Goal: Task Accomplishment & Management: Complete application form

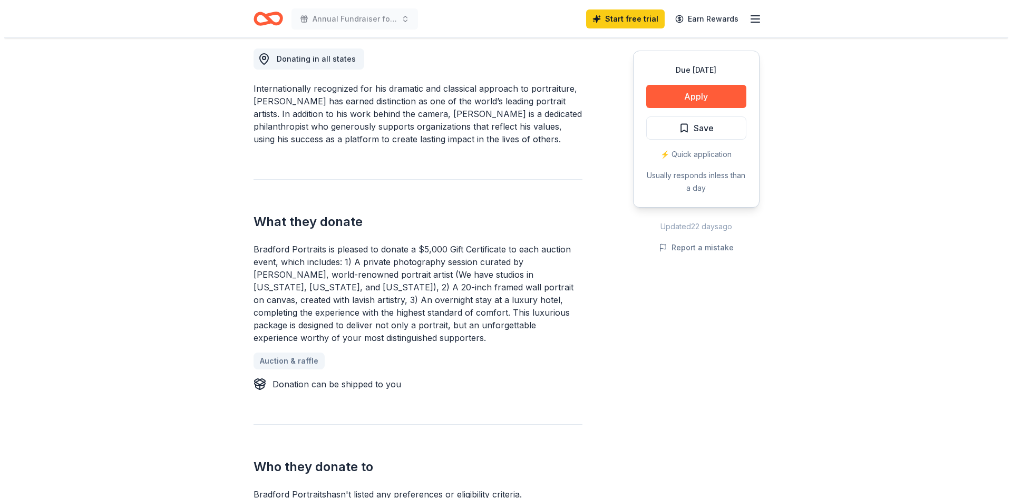
scroll to position [287, 0]
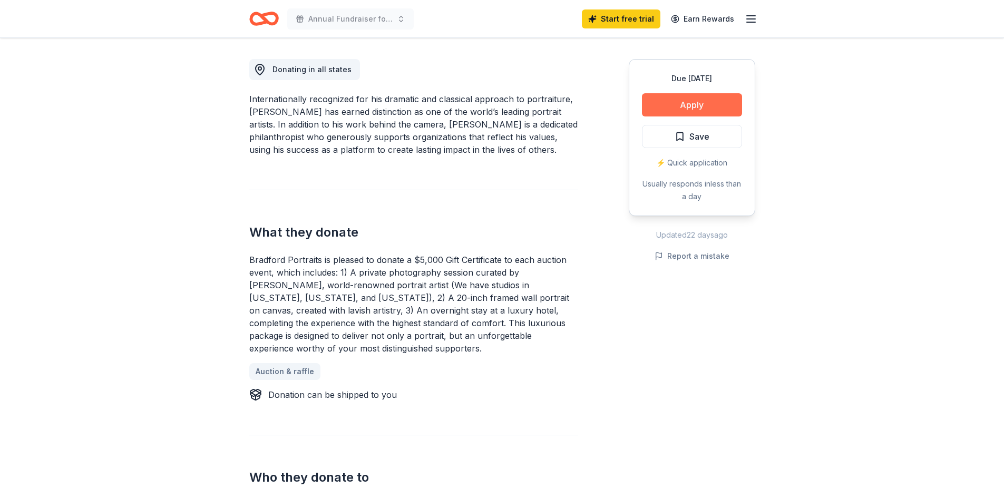
click at [680, 103] on button "Apply" at bounding box center [692, 104] width 100 height 23
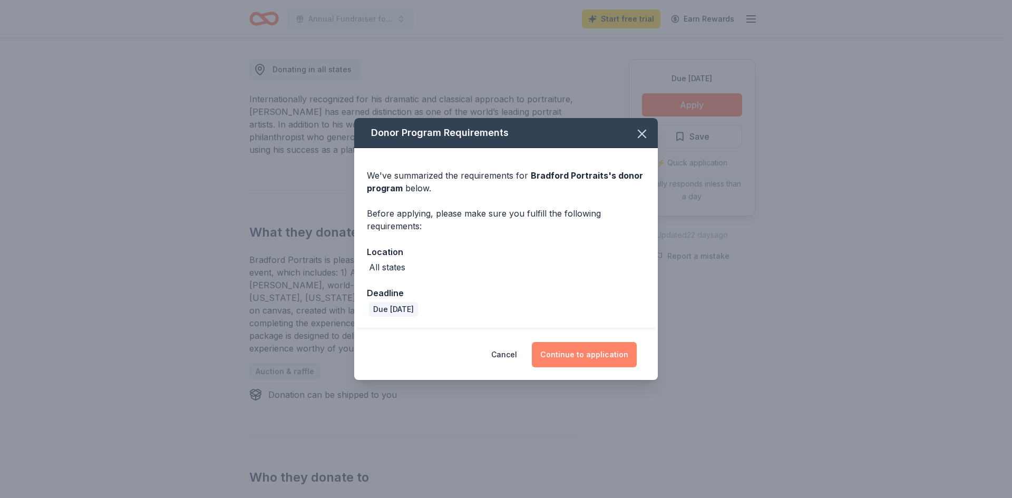
click at [590, 353] on button "Continue to application" at bounding box center [584, 354] width 105 height 25
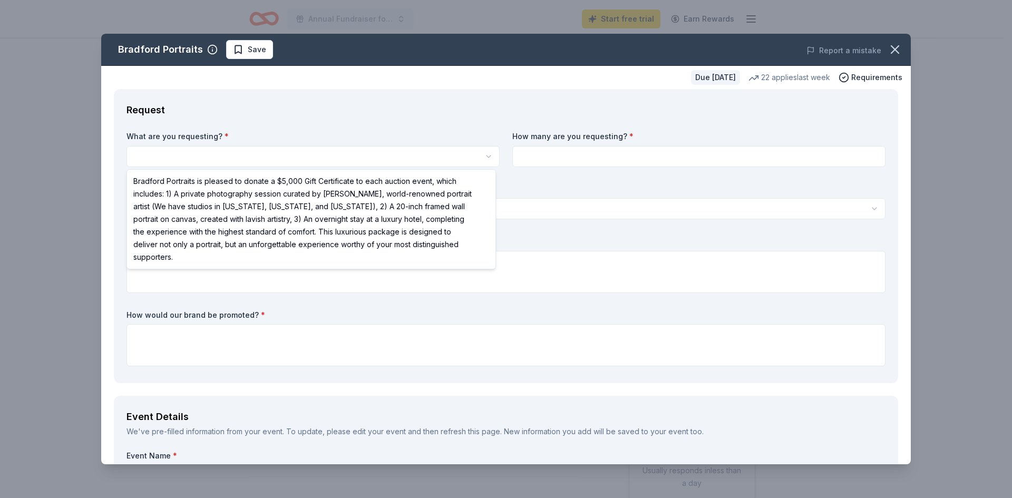
scroll to position [0, 0]
click at [273, 158] on html "Annual Fundraiser for # Gals Rescue Start free trial Earn Rewards Due [DATE] Sh…" at bounding box center [506, 249] width 1012 height 498
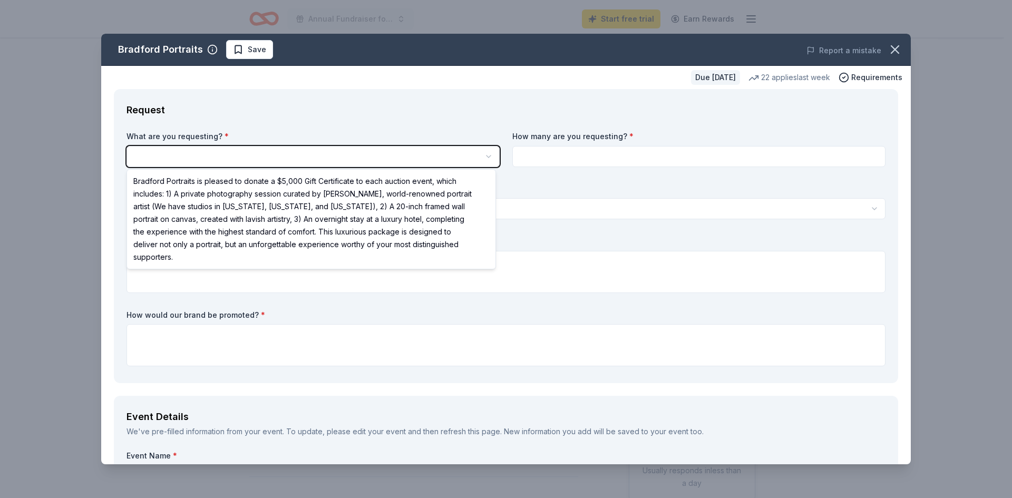
click at [273, 158] on html "Annual Fundraiser for # Gals Rescue Start free trial Earn Rewards Due [DATE] Sh…" at bounding box center [506, 249] width 1012 height 498
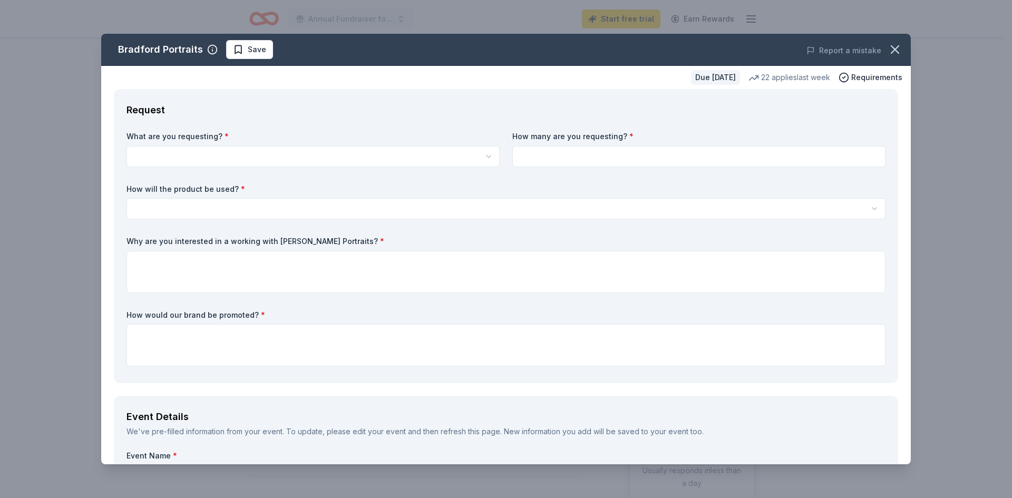
click at [184, 157] on html "Annual Fundraiser for # Gals Rescue Start free trial Earn Rewards Due [DATE] Sh…" at bounding box center [506, 249] width 1012 height 498
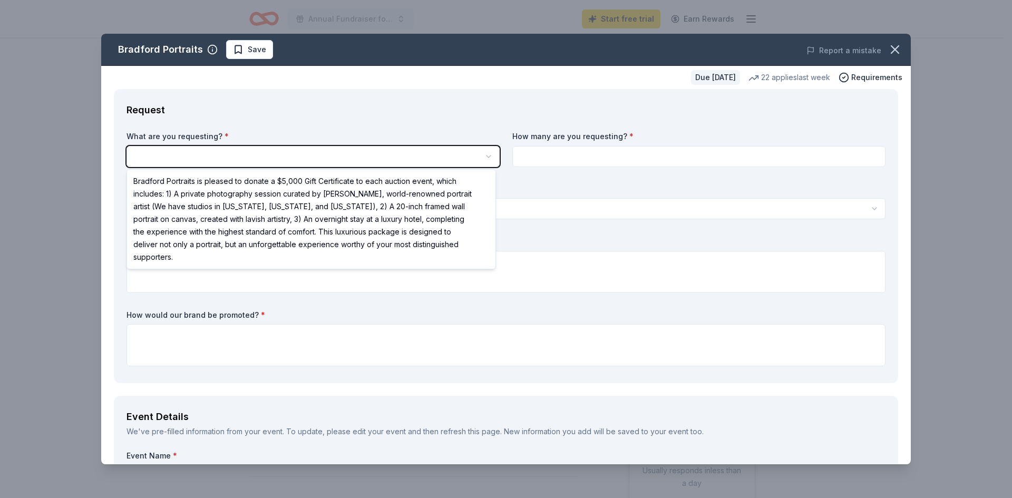
click at [205, 148] on html "Annual Fundraiser for # Gals Rescue Start free trial Earn Rewards Due [DATE] Sh…" at bounding box center [506, 249] width 1012 height 498
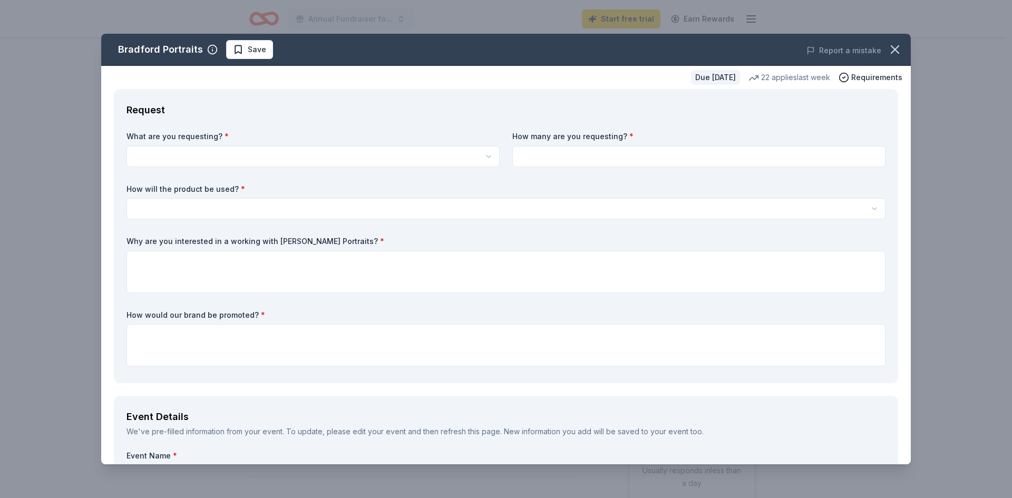
click at [486, 157] on html "Annual Fundraiser for # Gals Rescue Start free trial Earn Rewards Due [DATE] Sh…" at bounding box center [506, 249] width 1012 height 498
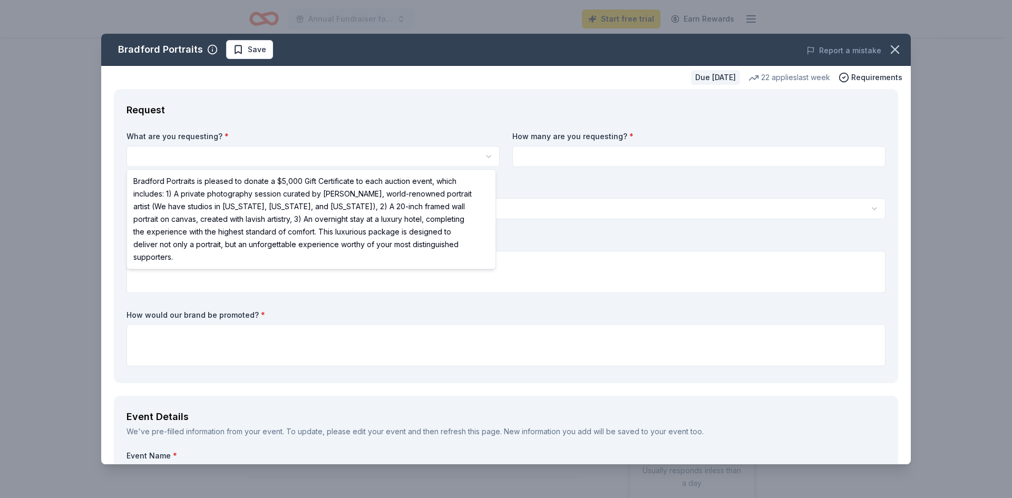
select select "Bradford Portraits is pleased to donate a $5,000 Gift Certificate to each aucti…"
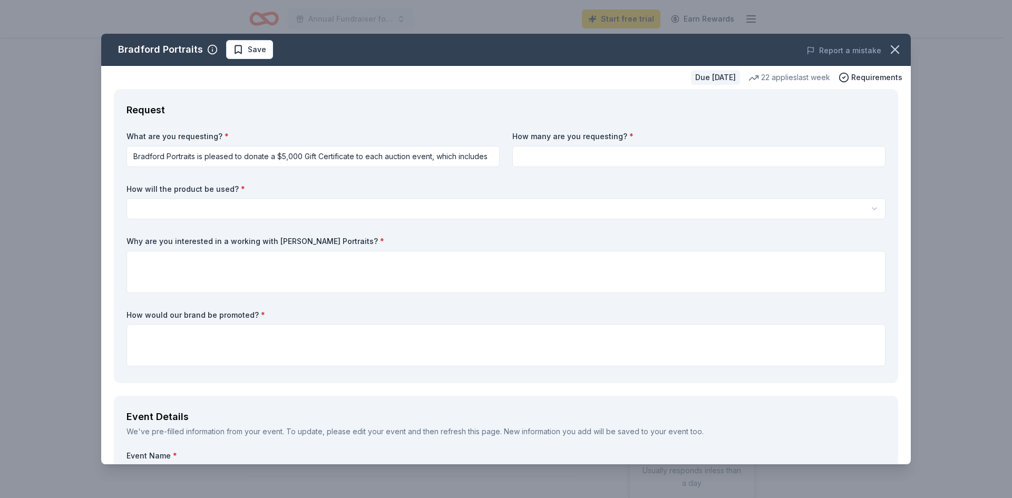
click at [543, 160] on input at bounding box center [699, 156] width 373 height 21
type input "1"
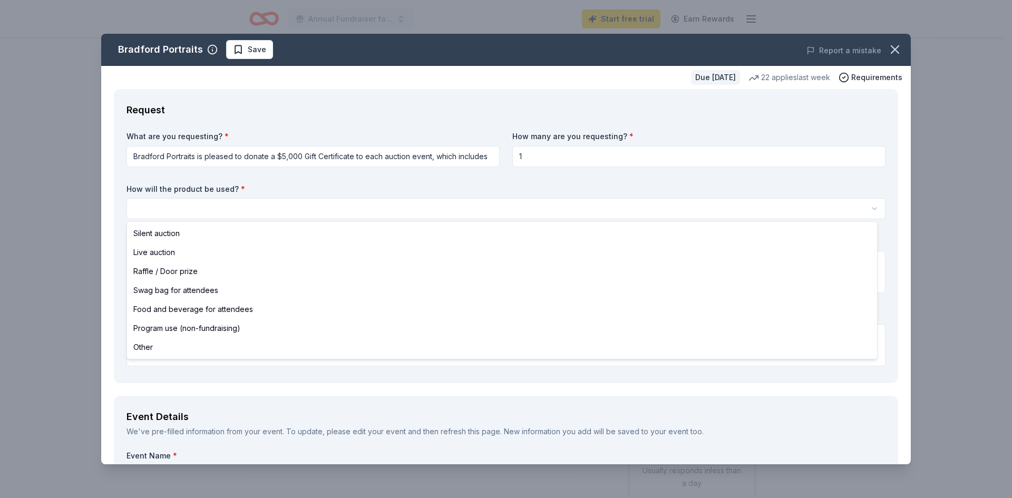
click at [270, 205] on html "Annual Fundraiser for # Gals Rescue Start free trial Earn Rewards Due [DATE] Sh…" at bounding box center [506, 249] width 1012 height 498
select select "liveAuction"
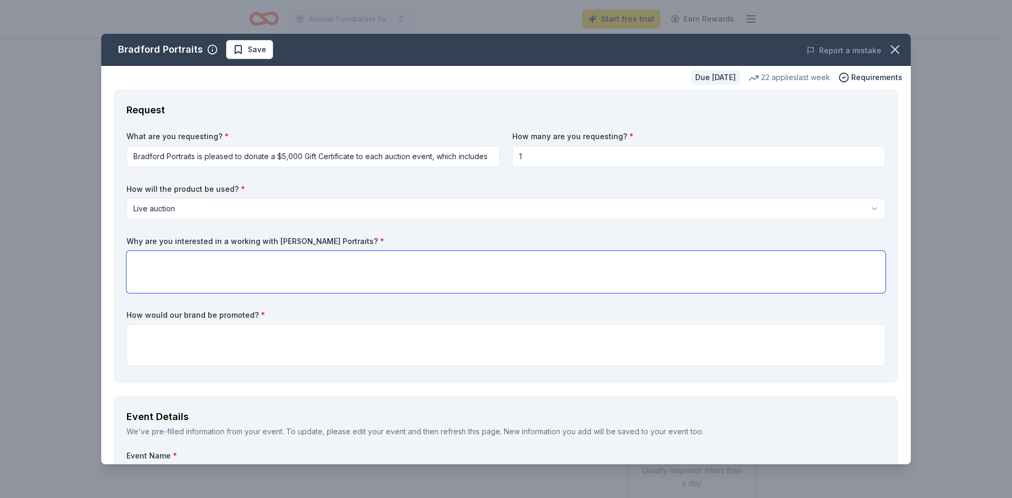
click at [210, 269] on textarea at bounding box center [506, 272] width 759 height 42
click at [678, 260] on textarea "As a decent amatuer photographer myself, I find your portraits to be amazing. T…" at bounding box center [506, 272] width 759 height 42
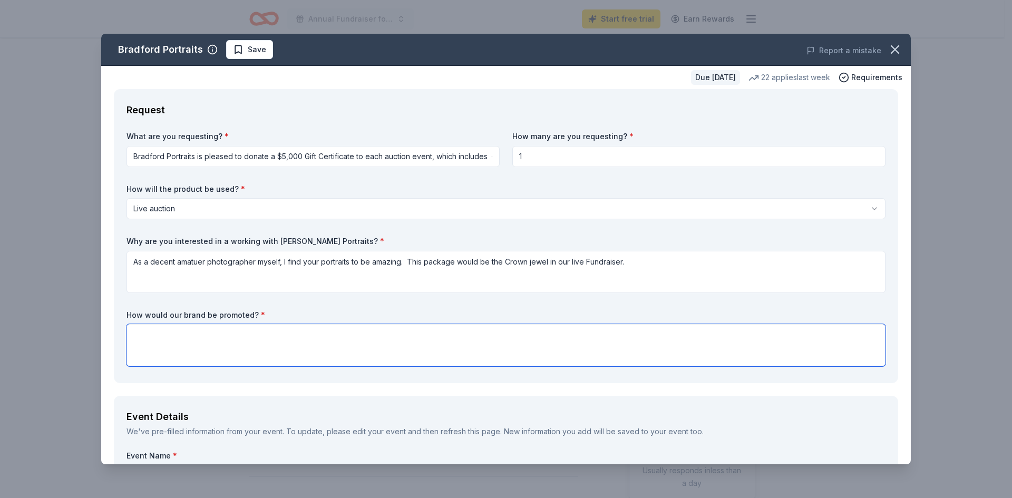
click at [314, 334] on textarea at bounding box center [506, 345] width 759 height 42
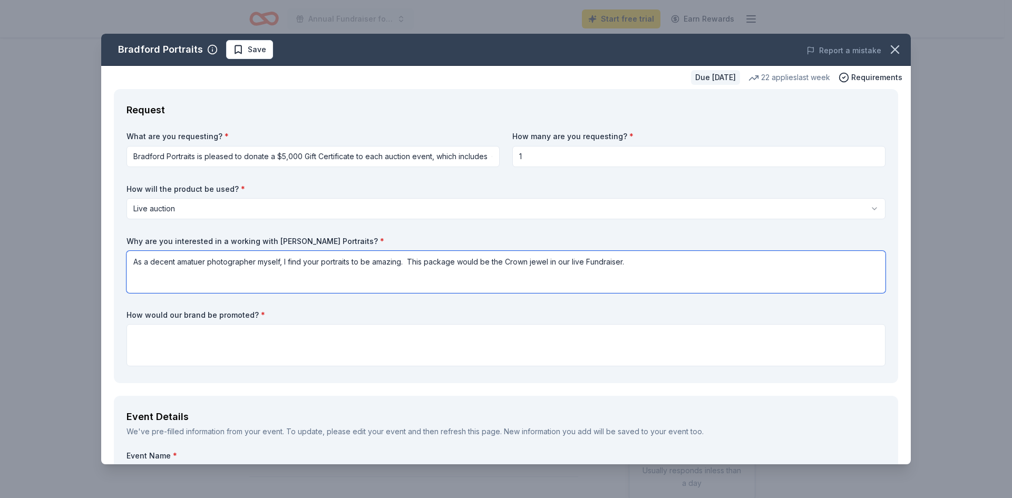
click at [533, 259] on textarea "As a decent amatuer photographer myself, I find your portraits to be amazing. T…" at bounding box center [506, 272] width 759 height 42
click at [531, 259] on textarea "As a decent amatuer photographer myself, I find your portraits to be amazing. T…" at bounding box center [506, 272] width 759 height 42
type textarea "As a decent amatuer photographer myself, I find your portraits to be amazing. T…"
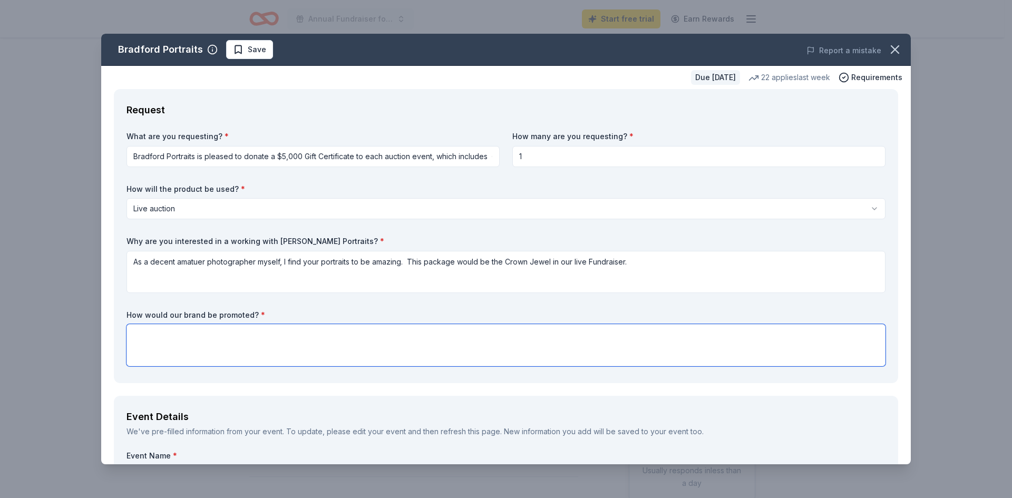
click at [315, 346] on textarea at bounding box center [506, 345] width 759 height 42
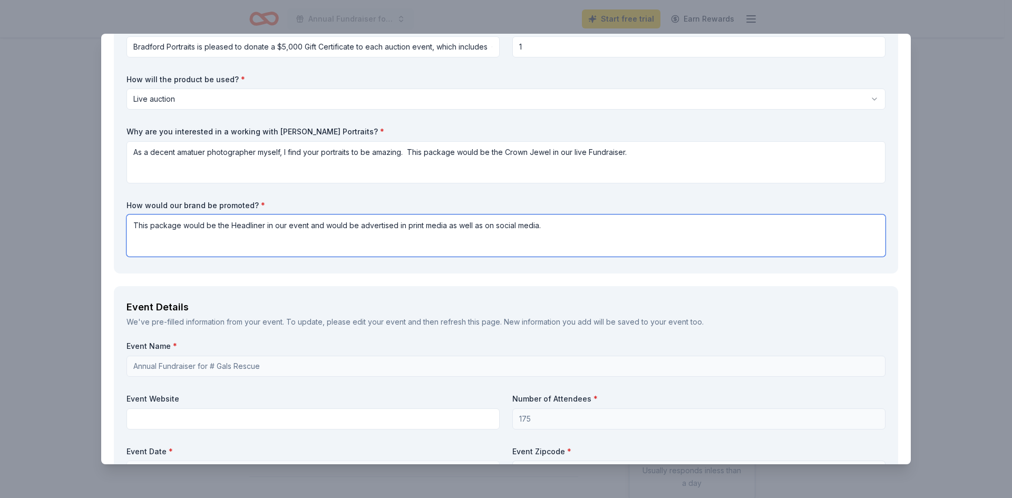
scroll to position [264, 0]
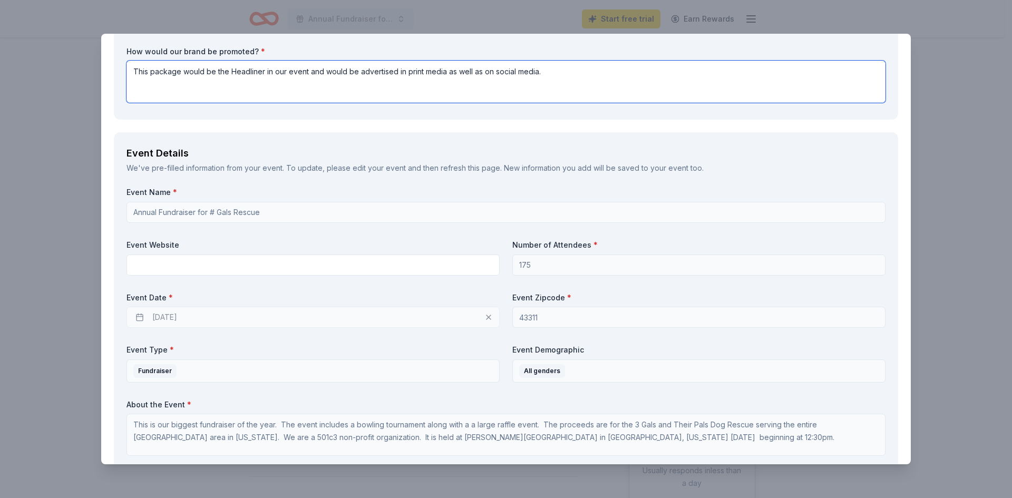
type textarea "This package would be the Headliner in our event and would be advertised in pri…"
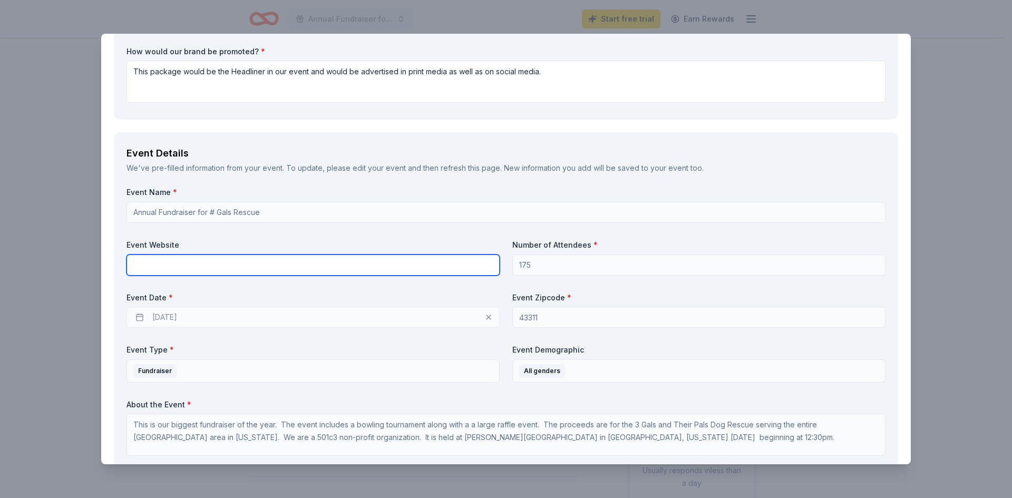
click at [256, 268] on input "text" at bounding box center [313, 265] width 373 height 21
type input "not created yet"
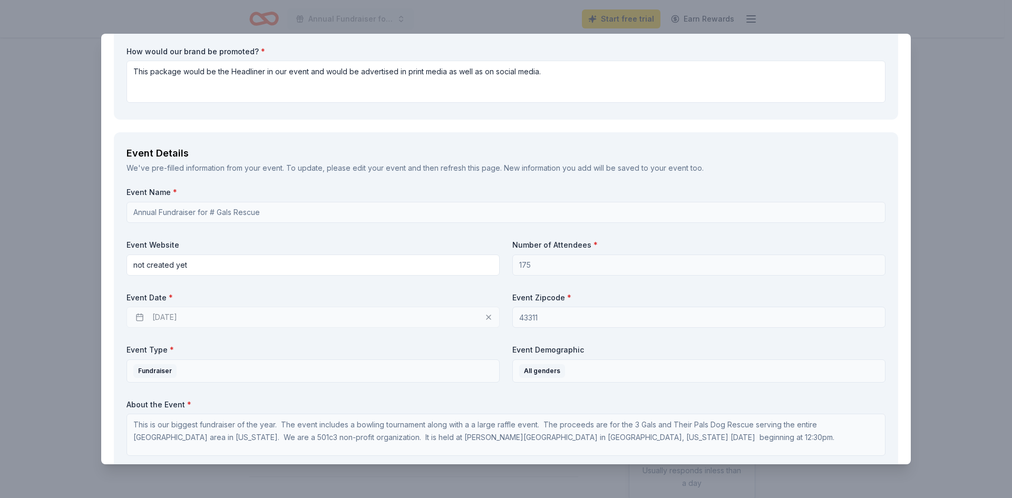
click at [192, 317] on div "Event Date * [DATE]" at bounding box center [313, 311] width 373 height 36
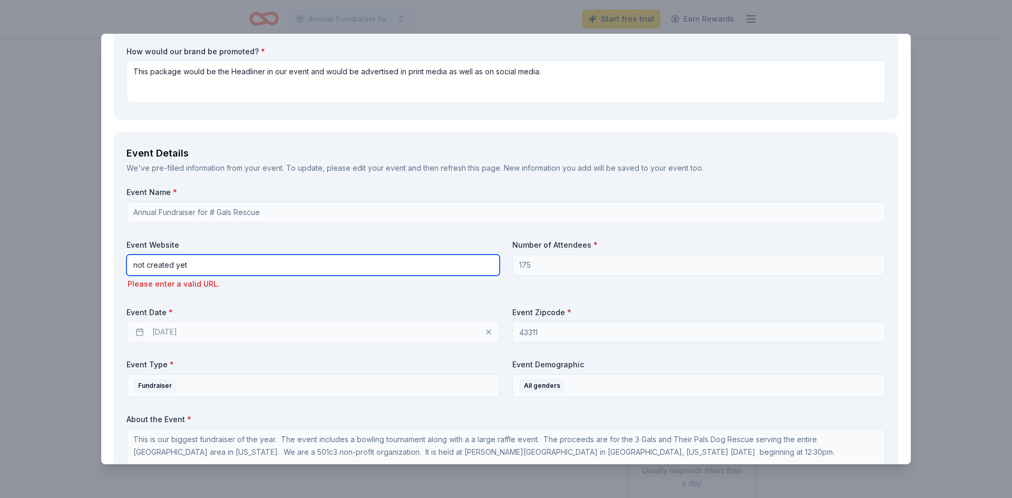
drag, startPoint x: 202, startPoint y: 265, endPoint x: 120, endPoint y: 266, distance: 82.3
click at [120, 266] on div "Event Details We've pre-filled information from your event. To update, please e…" at bounding box center [506, 309] width 785 height 355
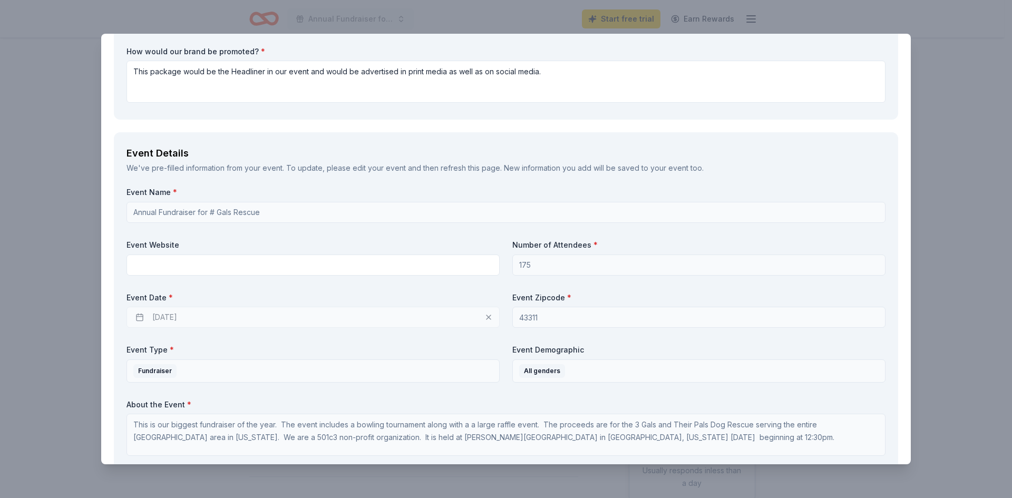
click at [180, 314] on div "[DATE]" at bounding box center [313, 317] width 373 height 21
click at [149, 320] on div "[DATE]" at bounding box center [313, 317] width 373 height 21
click at [202, 317] on div "[DATE]" at bounding box center [313, 317] width 373 height 21
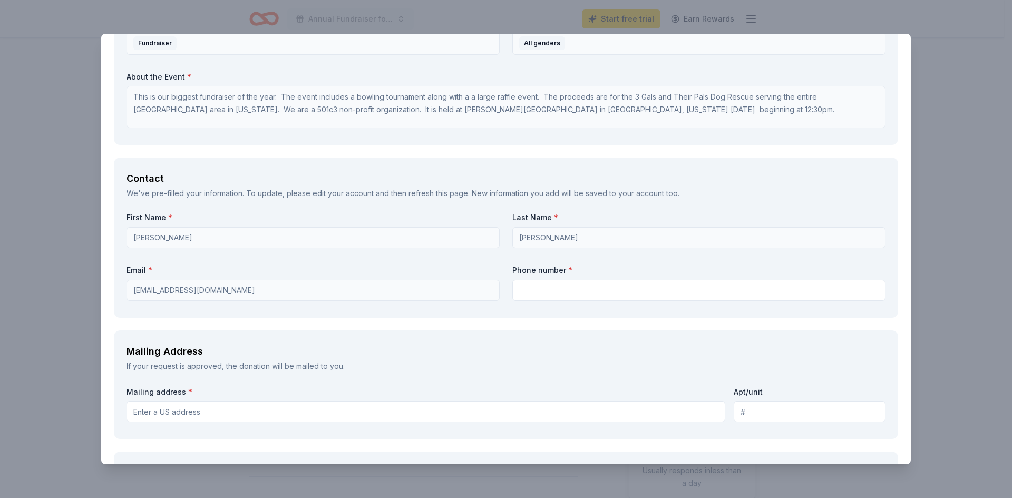
scroll to position [633, 0]
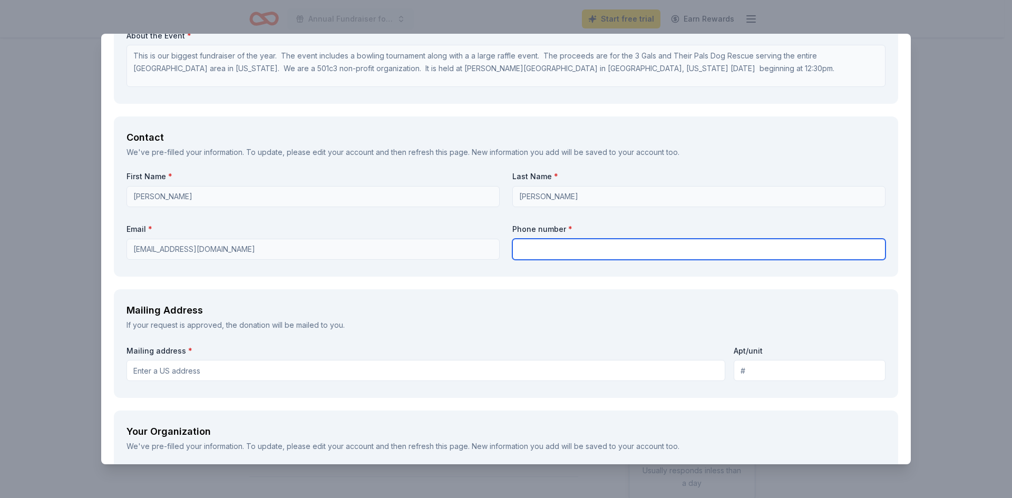
click at [540, 254] on input "text" at bounding box center [699, 249] width 373 height 21
type input "9373073264"
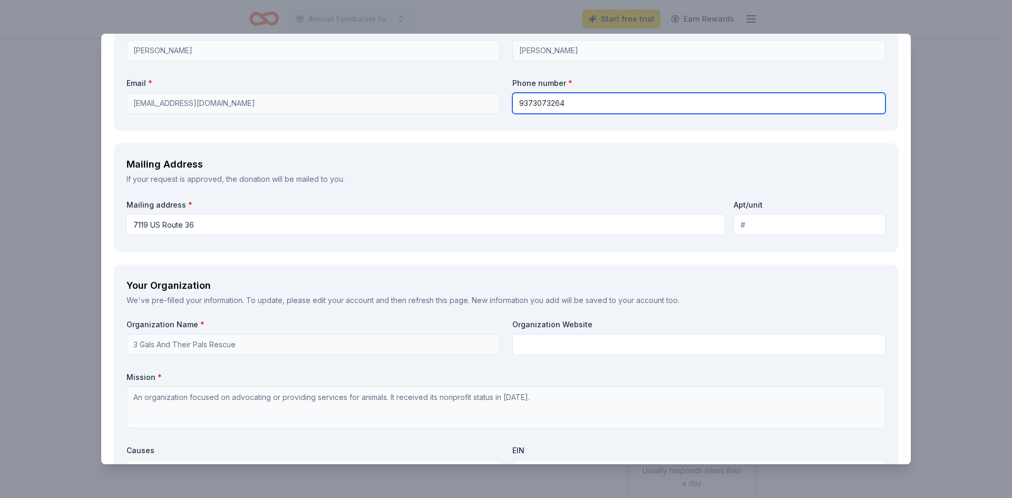
scroll to position [791, 0]
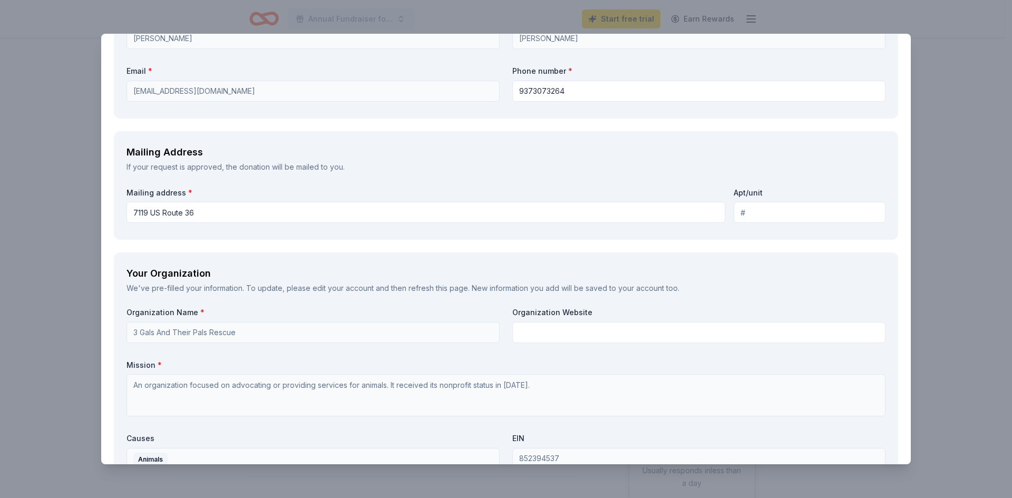
click at [269, 206] on input "7119 US Route 36" at bounding box center [426, 212] width 599 height 21
type input "[STREET_ADDRESS]"
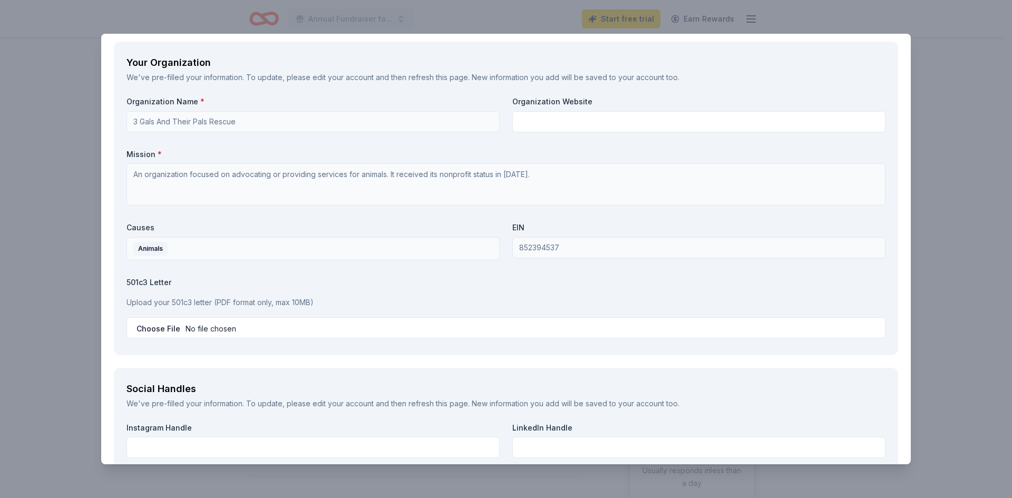
scroll to position [1055, 0]
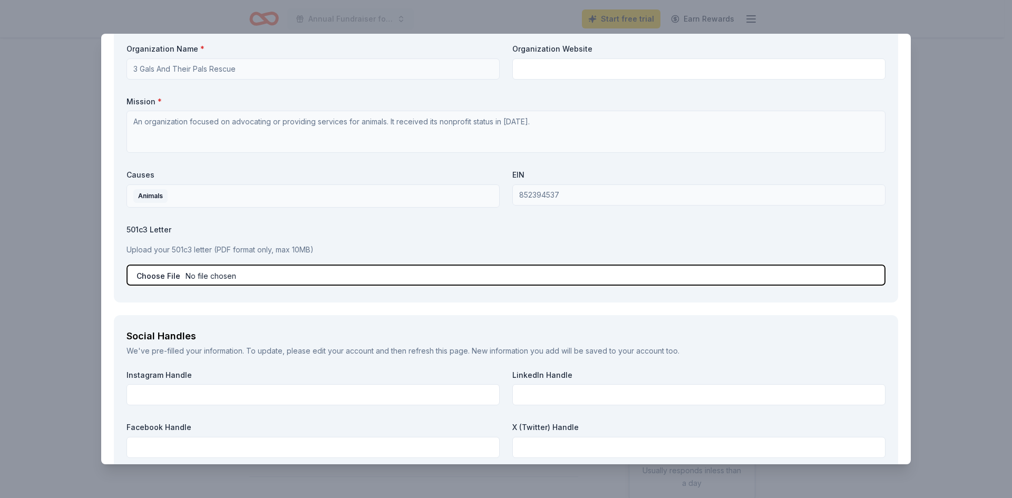
click at [305, 274] on input "file" at bounding box center [506, 275] width 759 height 21
type input "C:\fakepath\501c3.pdf"
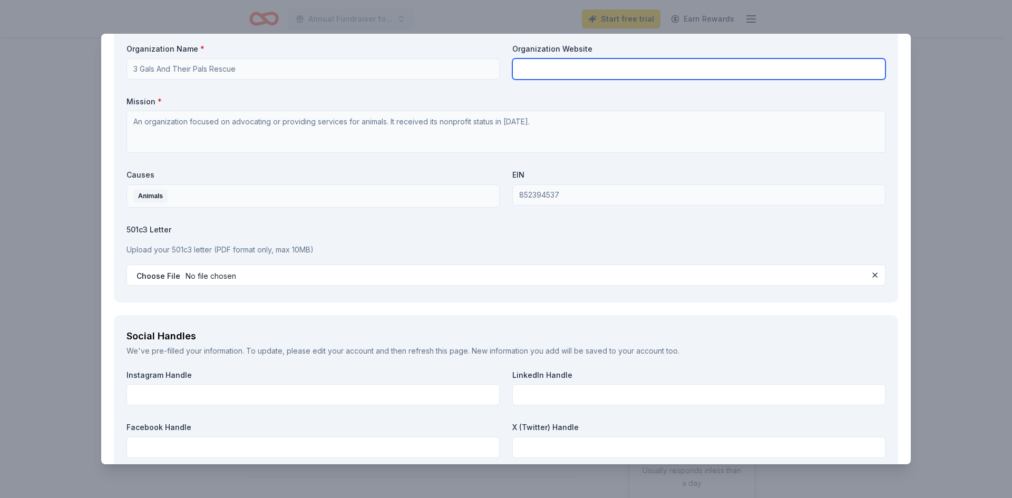
click at [606, 70] on input "text" at bounding box center [699, 69] width 373 height 21
click at [589, 65] on input "text" at bounding box center [699, 69] width 373 height 21
drag, startPoint x: 590, startPoint y: 80, endPoint x: 568, endPoint y: 61, distance: 28.8
click at [568, 61] on input "text" at bounding box center [699, 69] width 373 height 21
drag, startPoint x: 609, startPoint y: 68, endPoint x: 753, endPoint y: 72, distance: 144.5
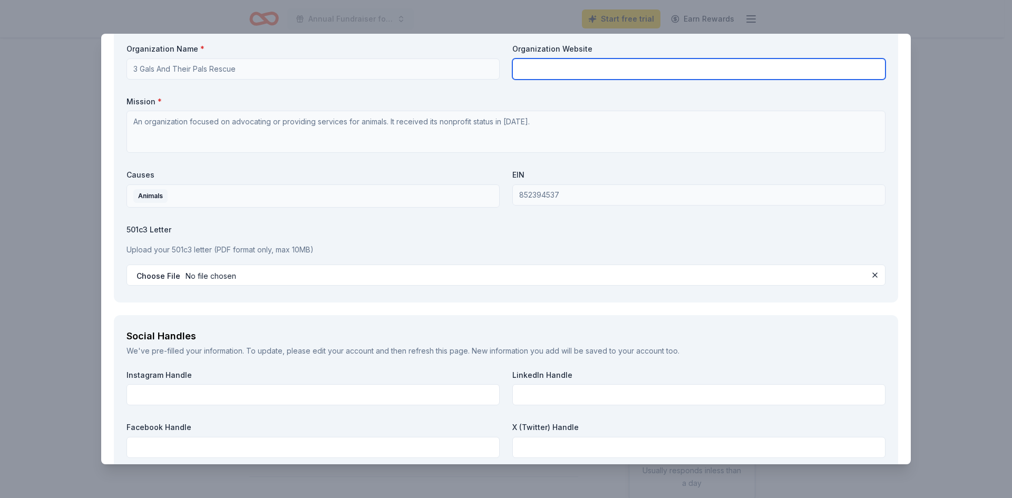
click at [753, 72] on input "text" at bounding box center [699, 69] width 373 height 21
click at [650, 71] on input "text" at bounding box center [699, 69] width 373 height 21
paste input "[URL][DOMAIN_NAME]"
type input "[URL][DOMAIN_NAME]"
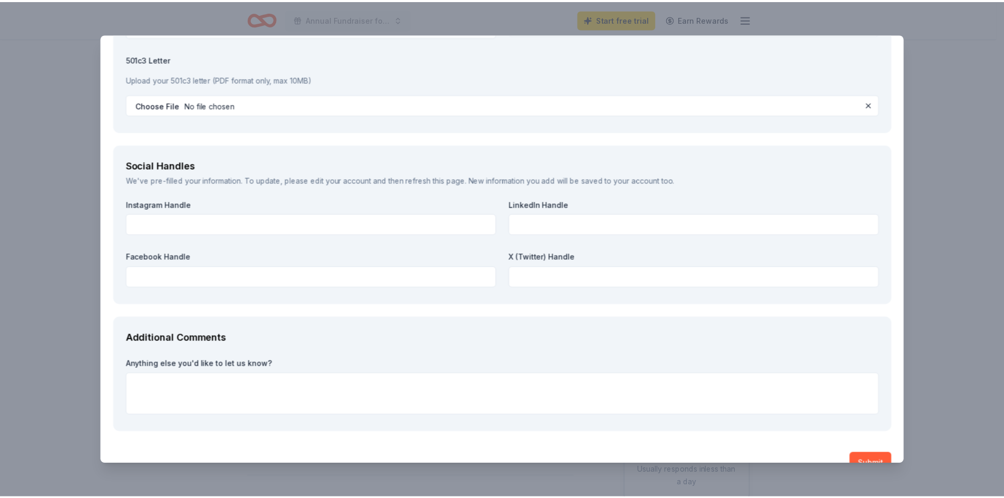
scroll to position [1248, 0]
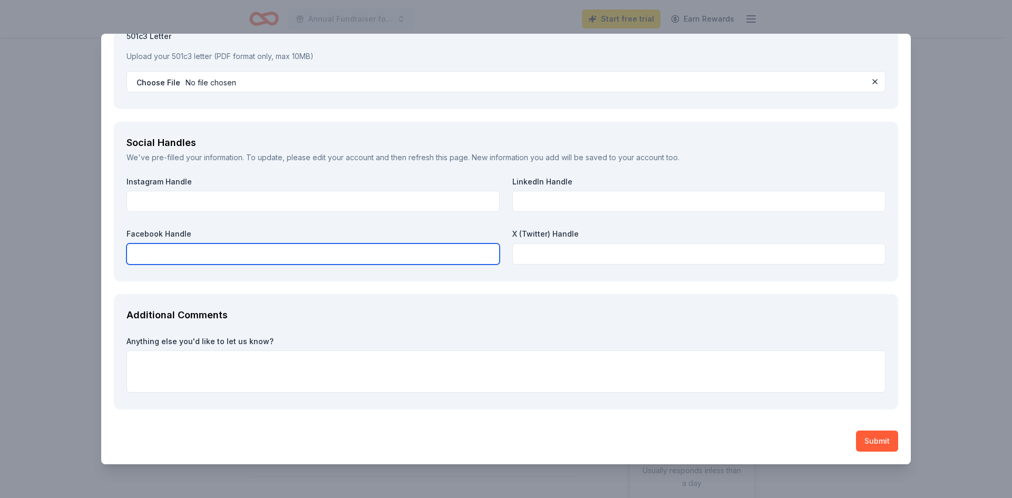
click at [359, 255] on input "text" at bounding box center [313, 254] width 373 height 21
paste input "[URL][DOMAIN_NAME]"
type input "[URL][DOMAIN_NAME]"
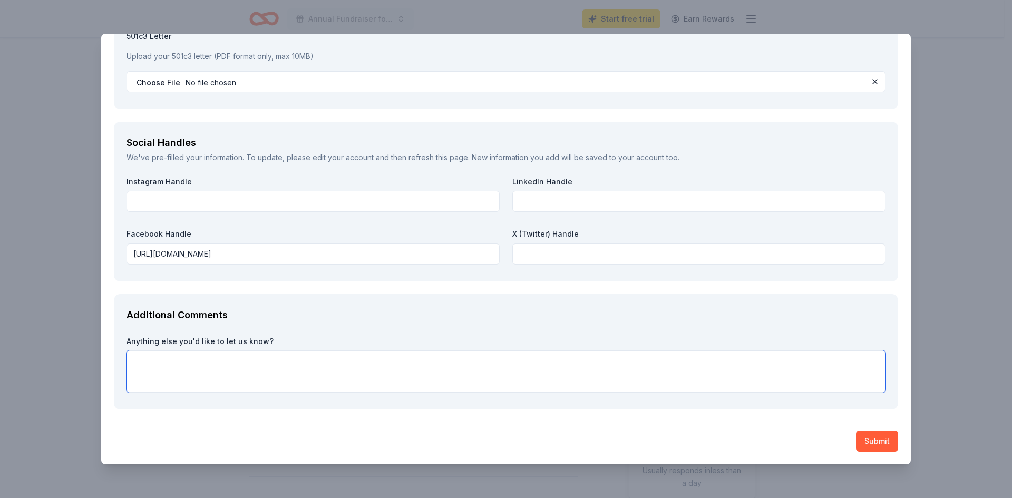
click at [358, 364] on textarea at bounding box center [506, 372] width 759 height 42
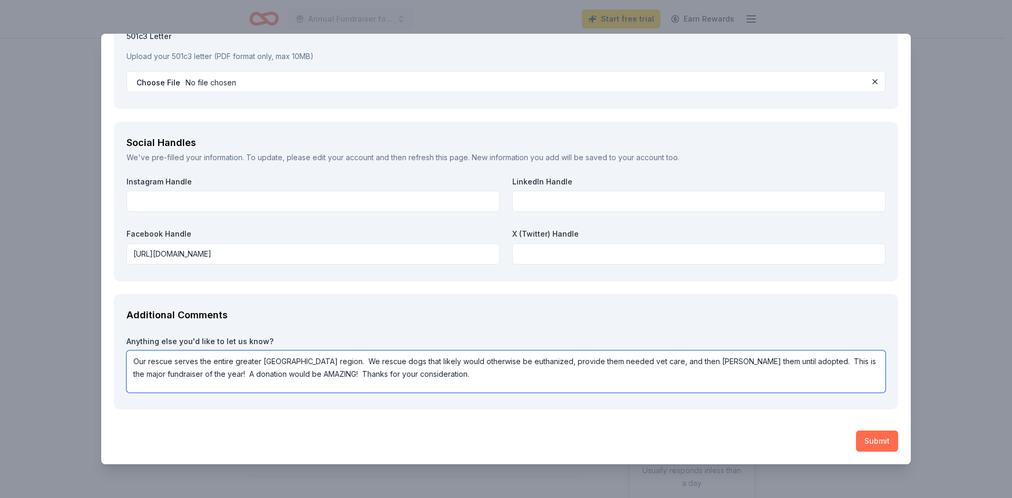
type textarea "Our rescue serves the entire greater [GEOGRAPHIC_DATA] region. We rescue dogs t…"
click at [876, 441] on button "Submit" at bounding box center [877, 441] width 42 height 21
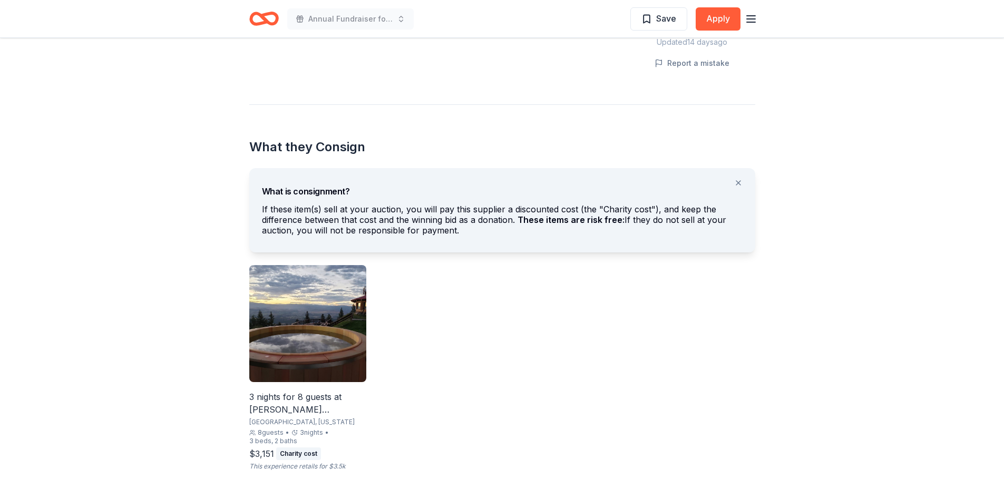
scroll to position [527, 0]
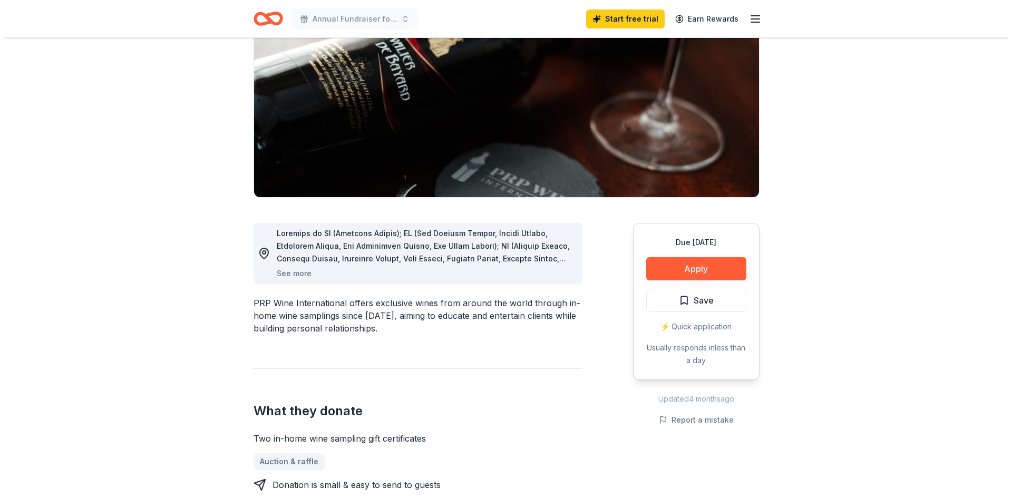
scroll to position [158, 0]
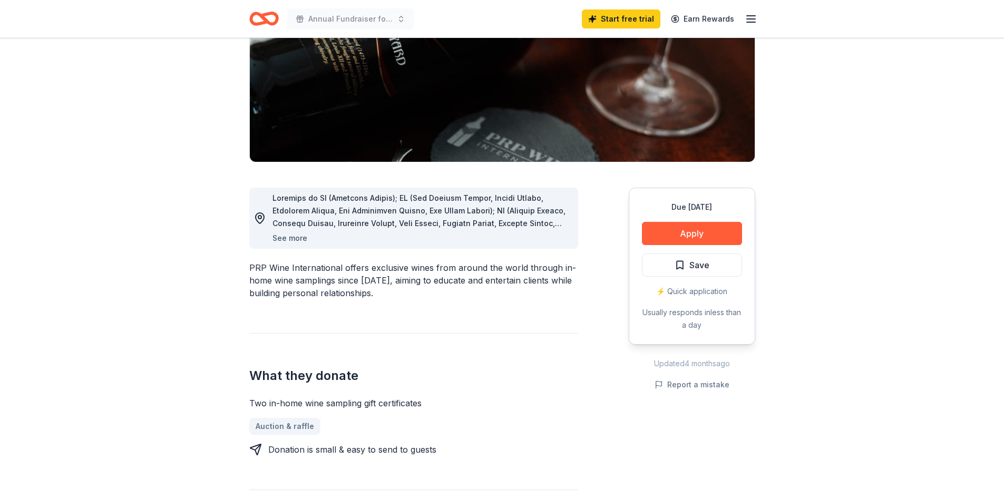
click at [297, 237] on button "See more" at bounding box center [290, 238] width 35 height 13
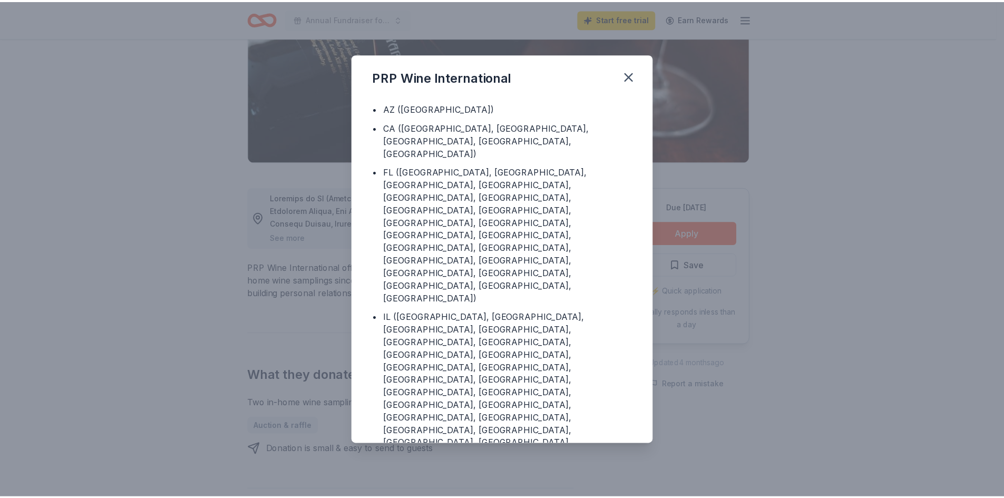
scroll to position [0, 0]
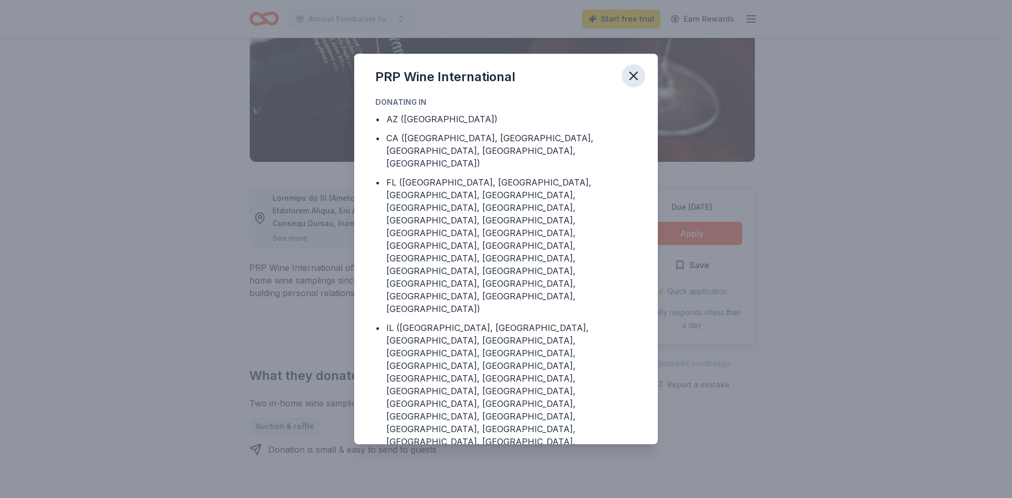
click at [632, 71] on icon "button" at bounding box center [633, 76] width 15 height 15
